Goal: Communication & Community: Participate in discussion

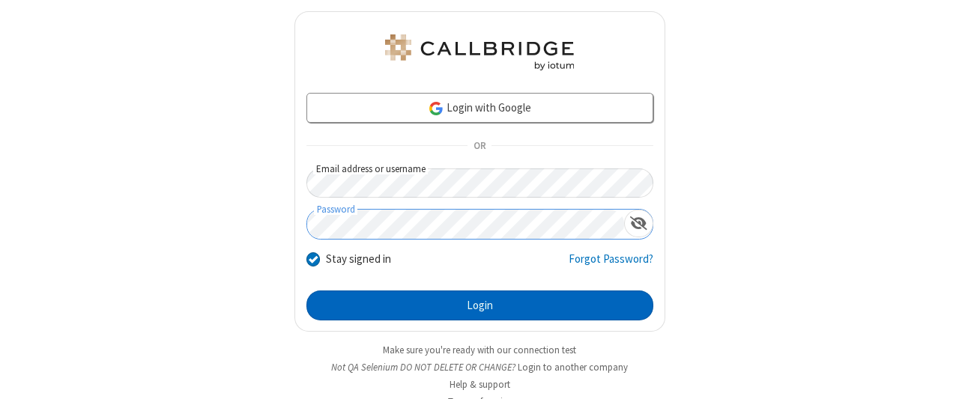
click at [473, 303] on button "Login" at bounding box center [479, 306] width 347 height 30
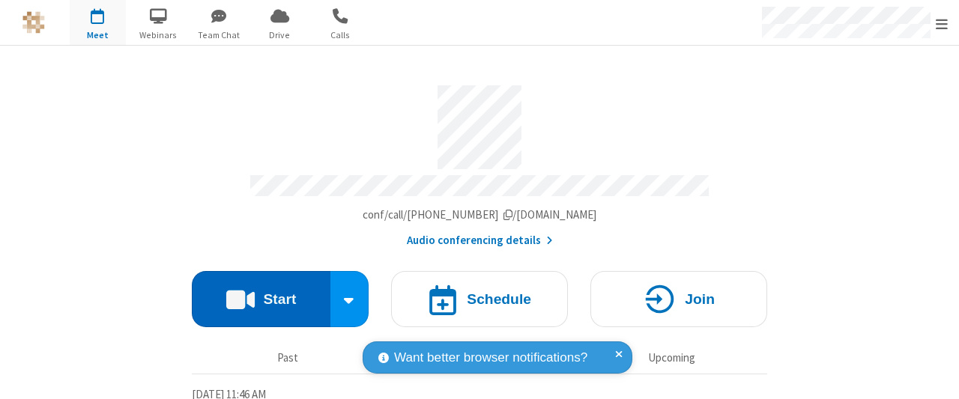
click at [255, 294] on button "Start" at bounding box center [261, 299] width 139 height 56
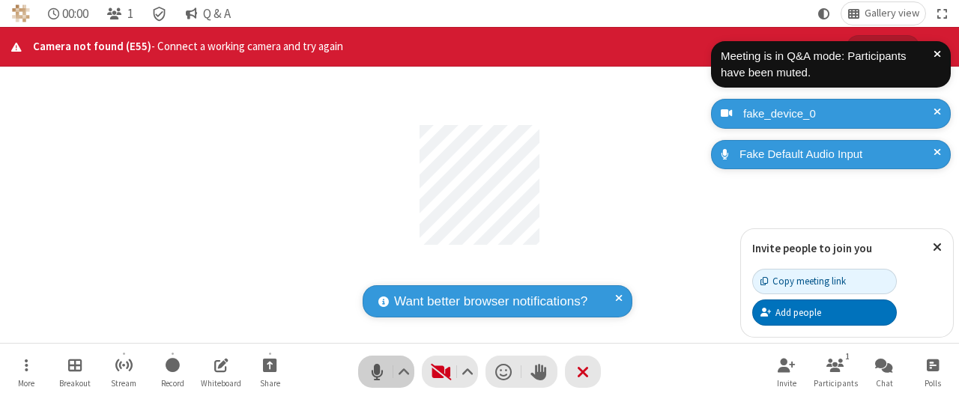
click at [377, 372] on span "Mute (Alt+A)" at bounding box center [377, 372] width 22 height 22
click at [377, 372] on span "Unmute (Alt+A)" at bounding box center [377, 372] width 22 height 22
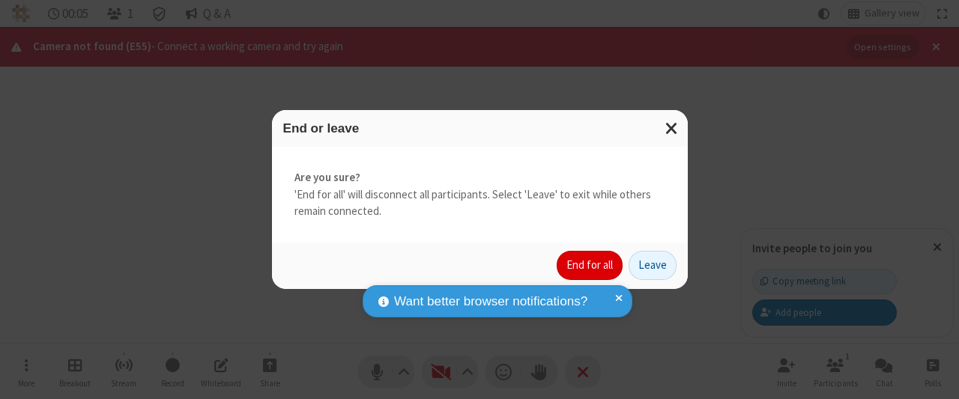
click at [591, 265] on button "End for all" at bounding box center [590, 266] width 66 height 30
